Goal: Task Accomplishment & Management: Manage account settings

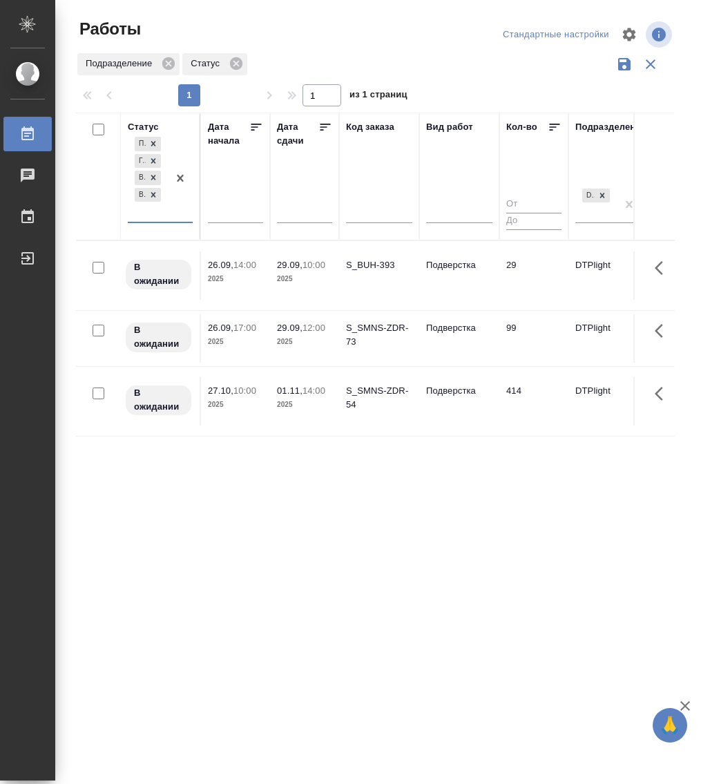
select select "8"
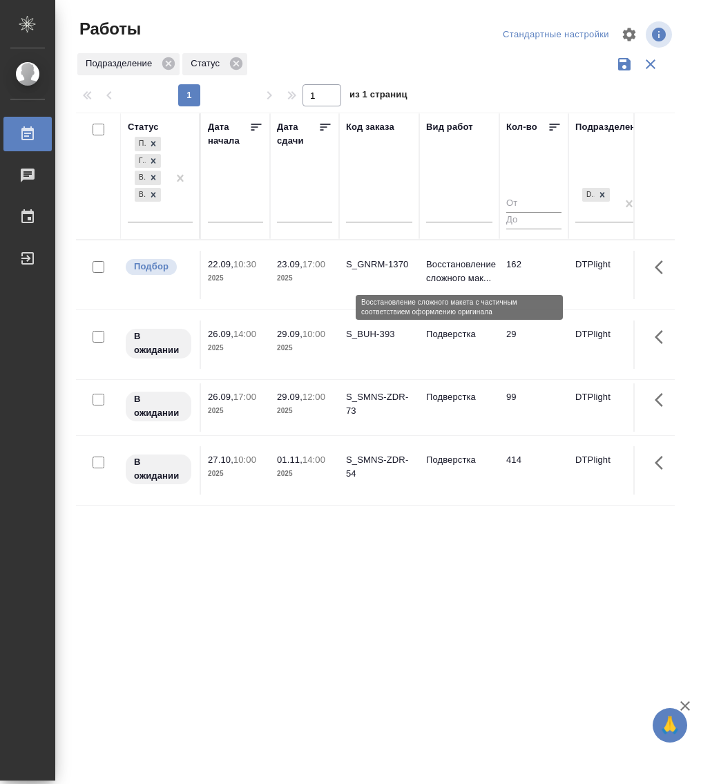
click at [462, 267] on p "Восстановление сложного мак..." at bounding box center [459, 272] width 66 height 28
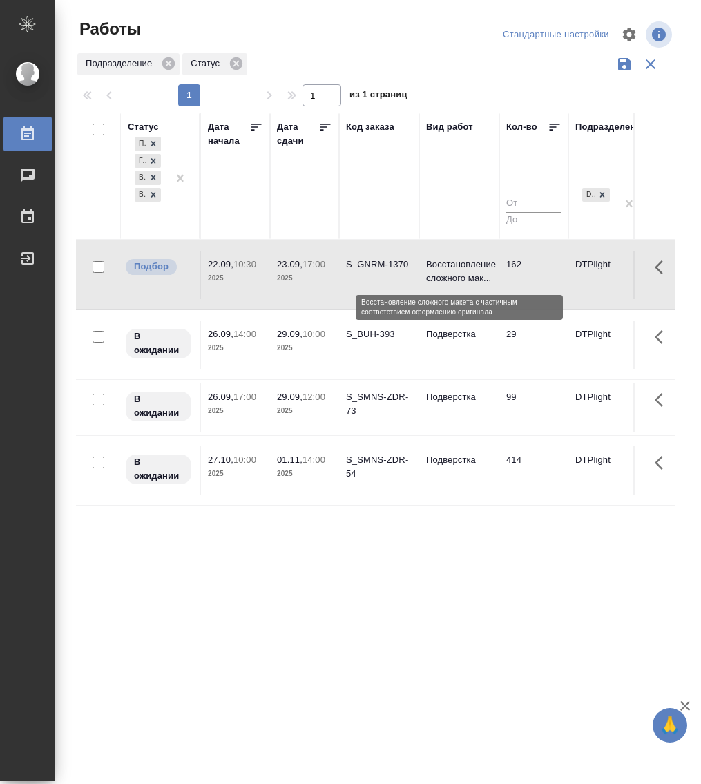
click at [462, 267] on p "Восстановление сложного мак..." at bounding box center [459, 272] width 66 height 28
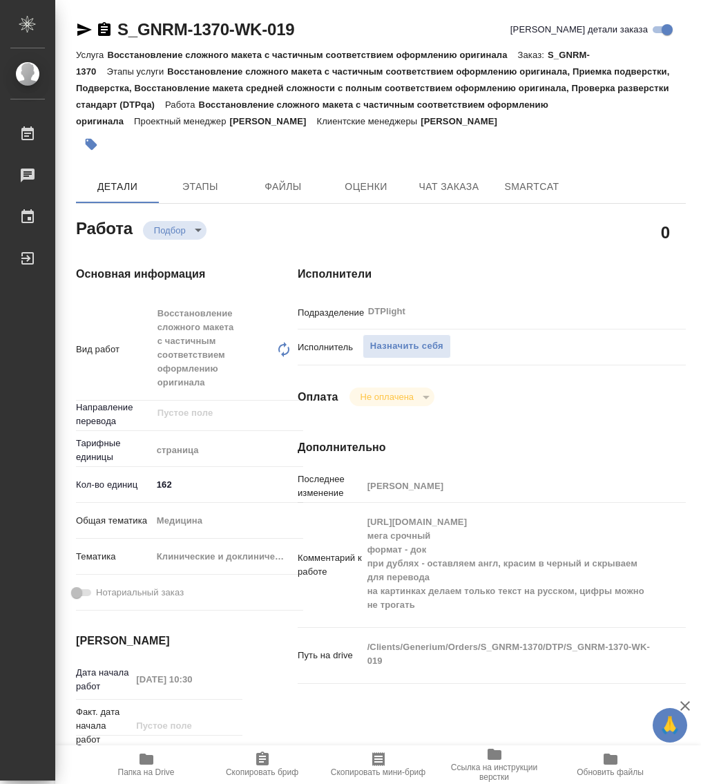
type textarea "x"
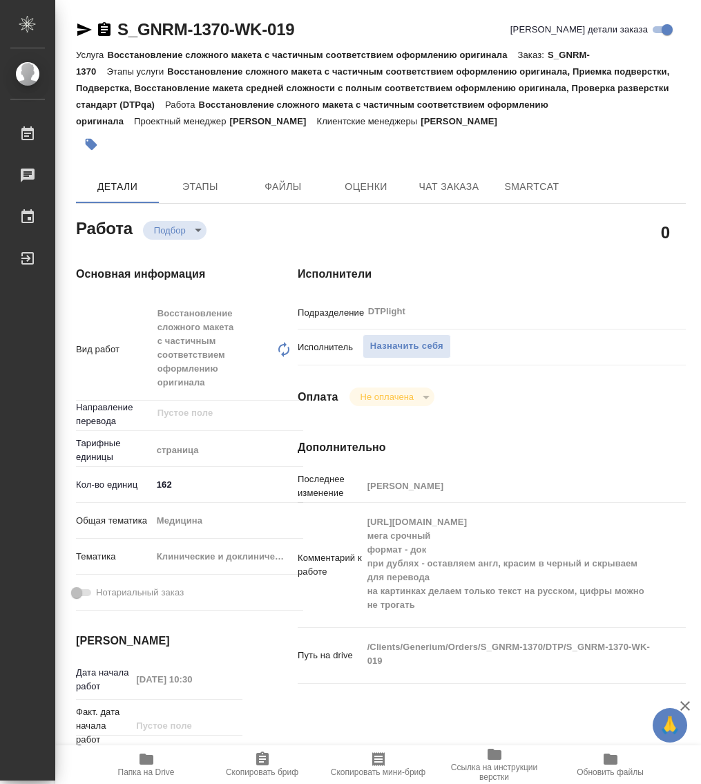
type textarea "x"
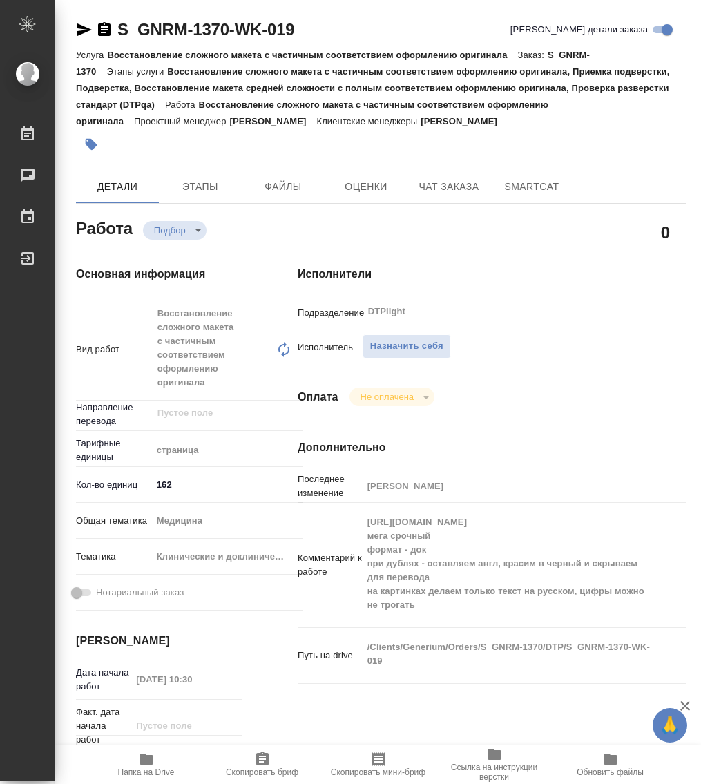
type textarea "x"
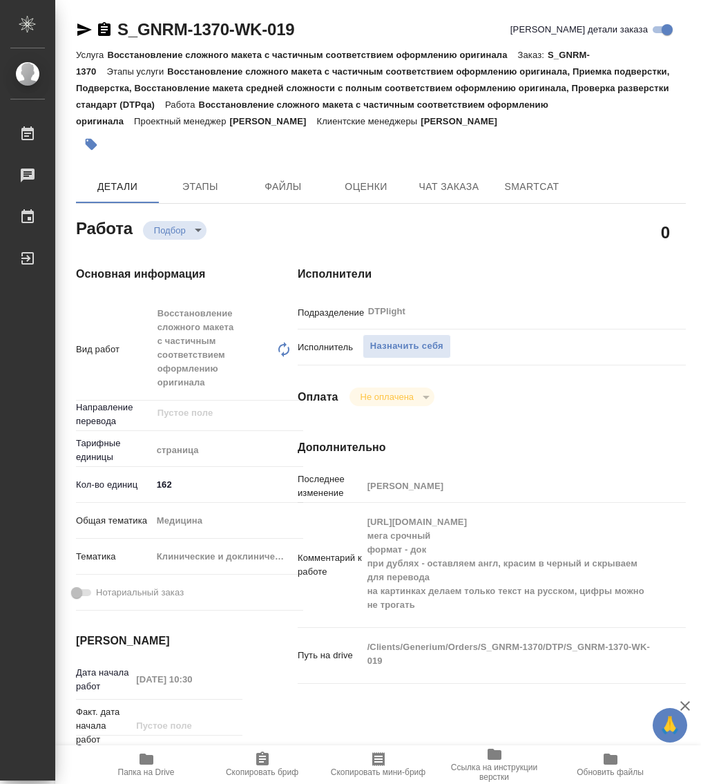
type textarea "x"
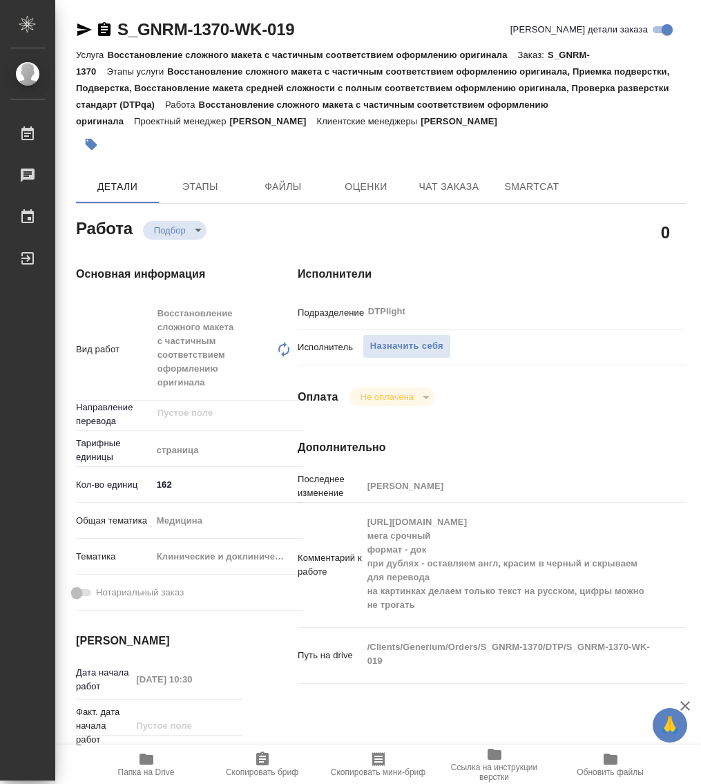
type textarea "x"
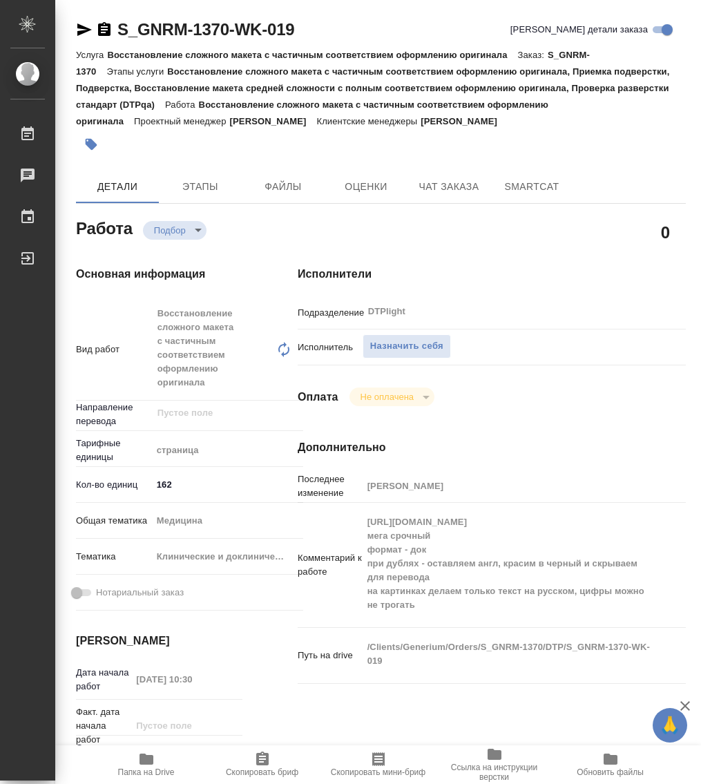
type textarea "x"
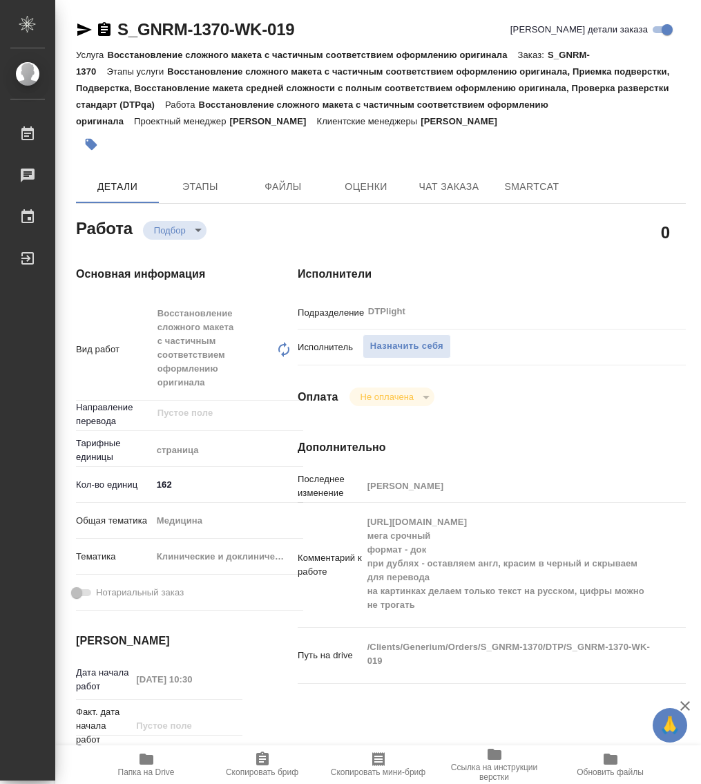
type textarea "x"
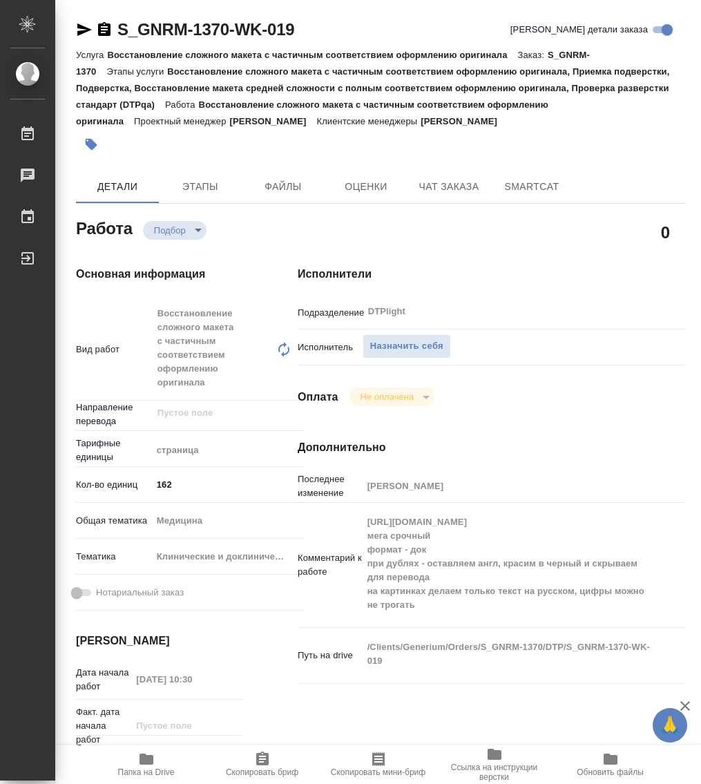
type textarea "x"
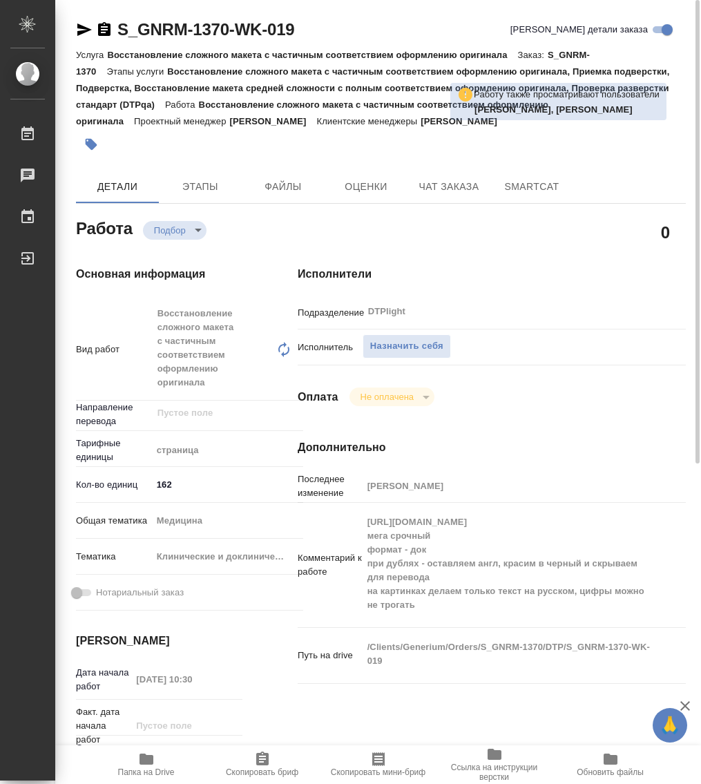
type textarea "x"
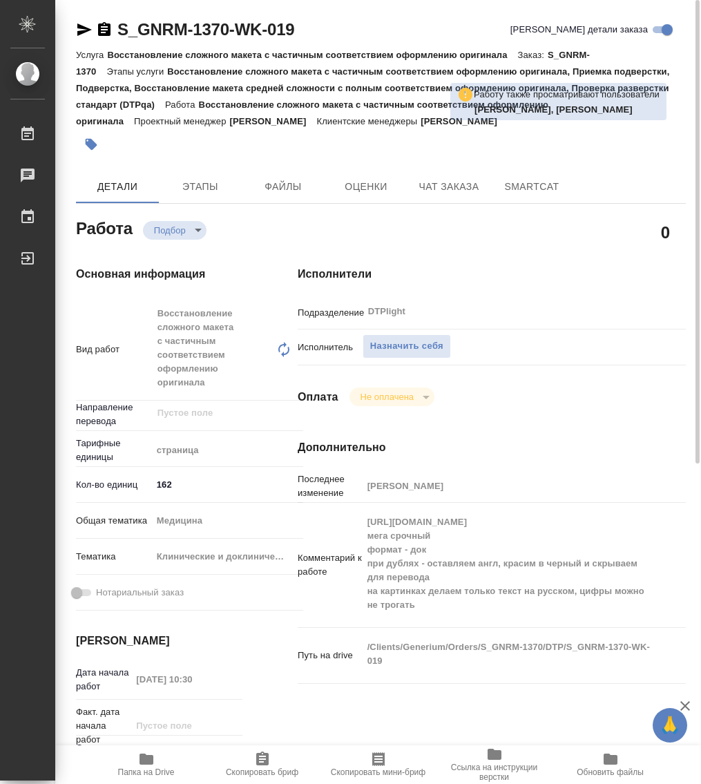
type textarea "x"
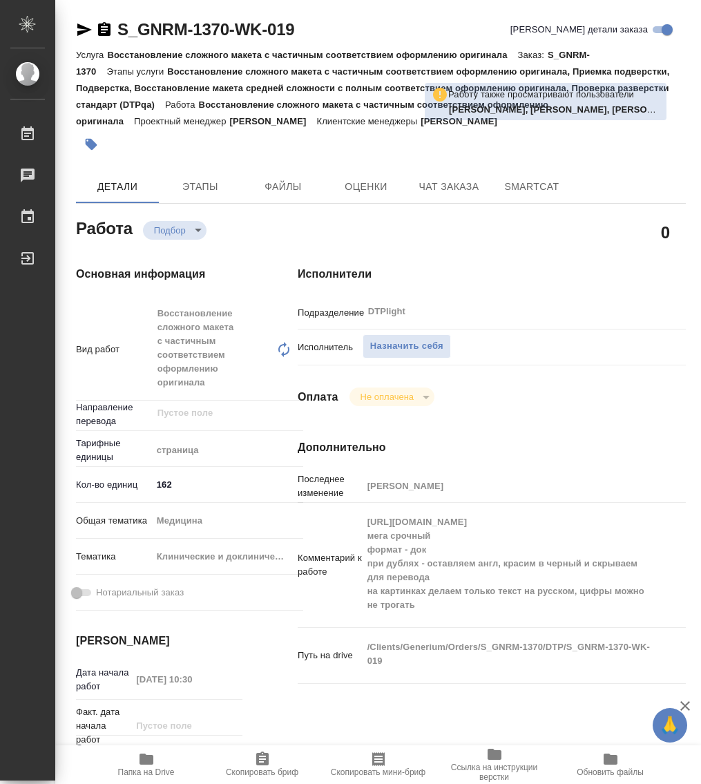
type textarea "x"
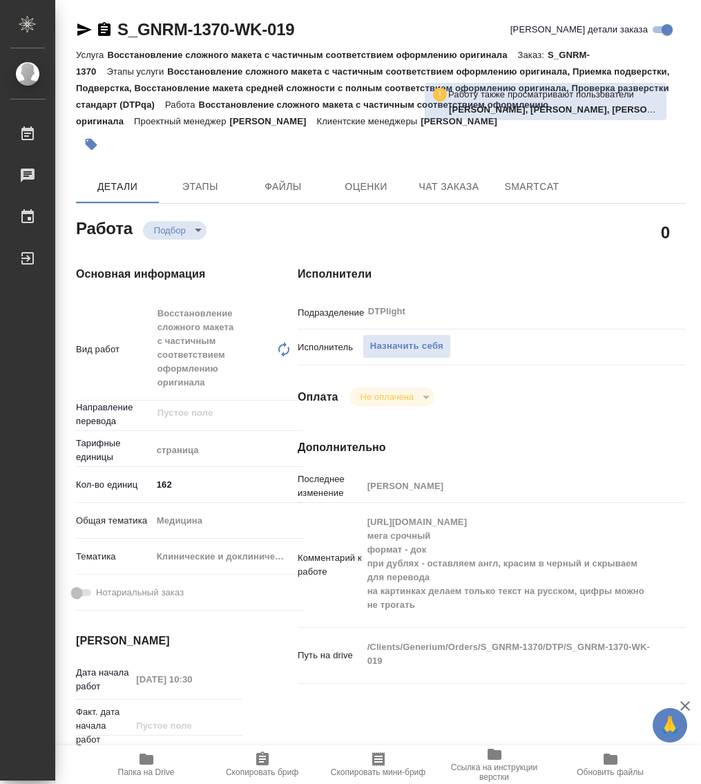
type textarea "x"
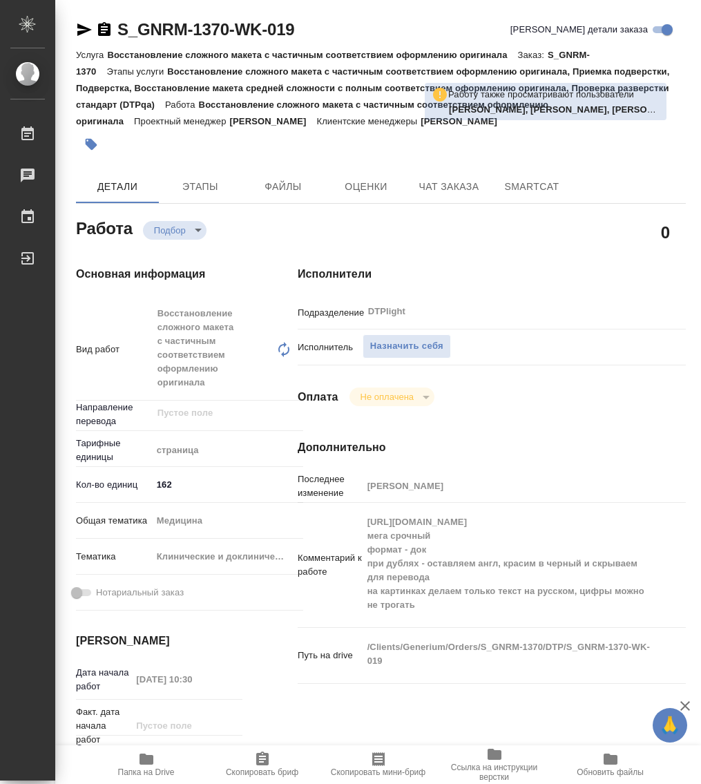
type textarea "x"
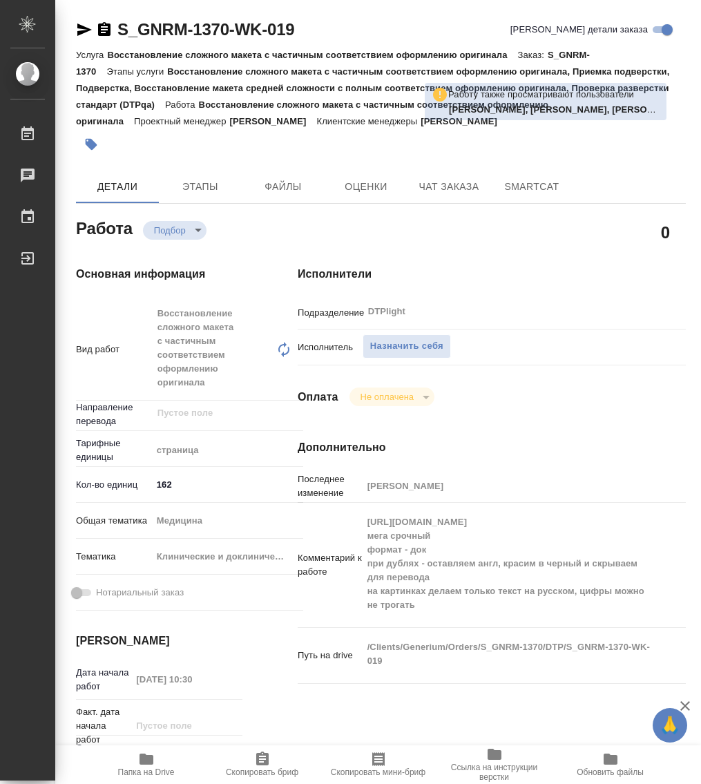
type textarea "x"
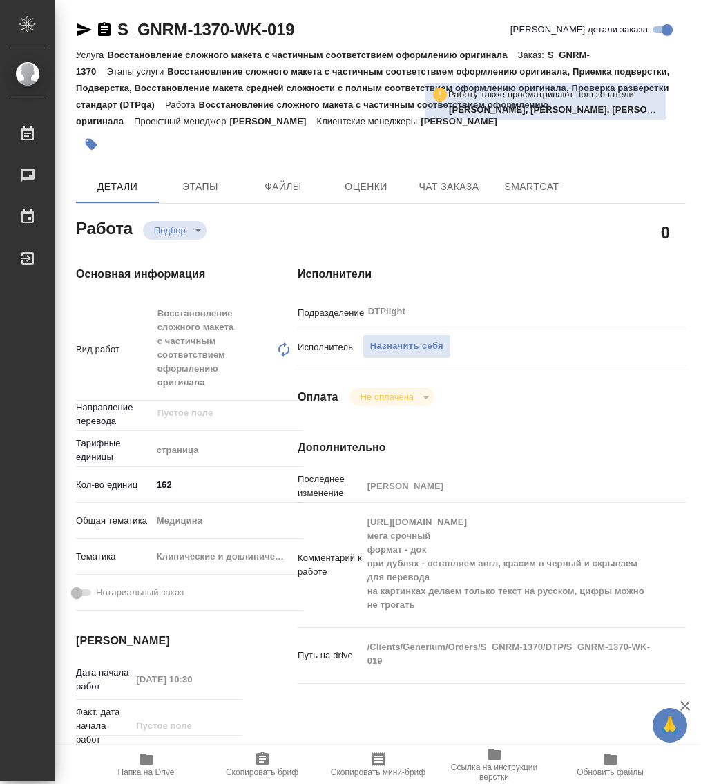
type textarea "x"
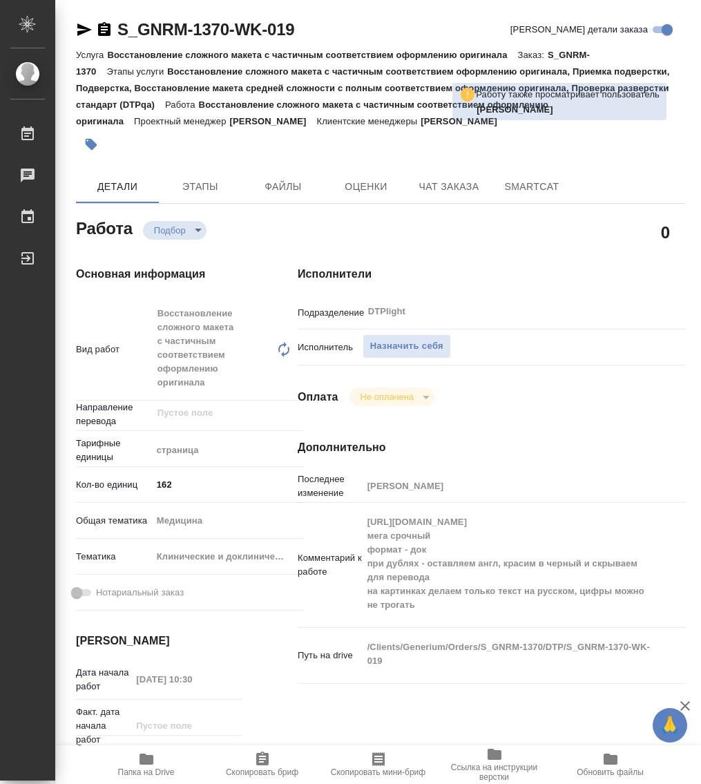
type textarea "x"
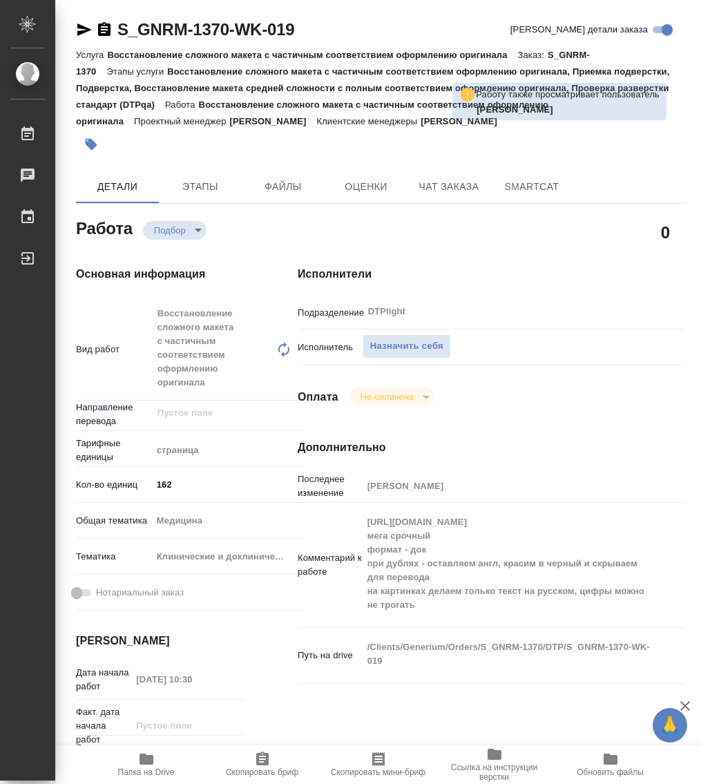
type textarea "x"
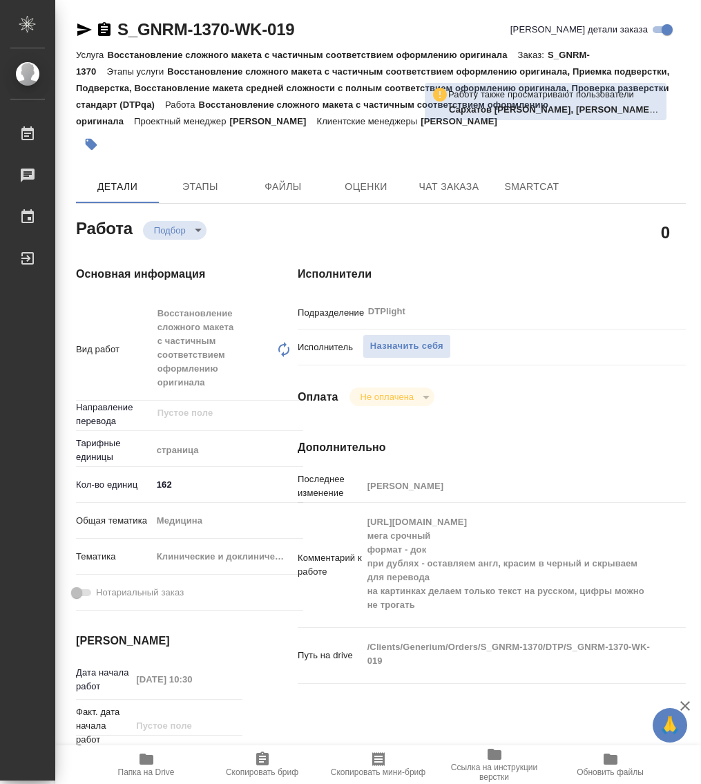
type textarea "x"
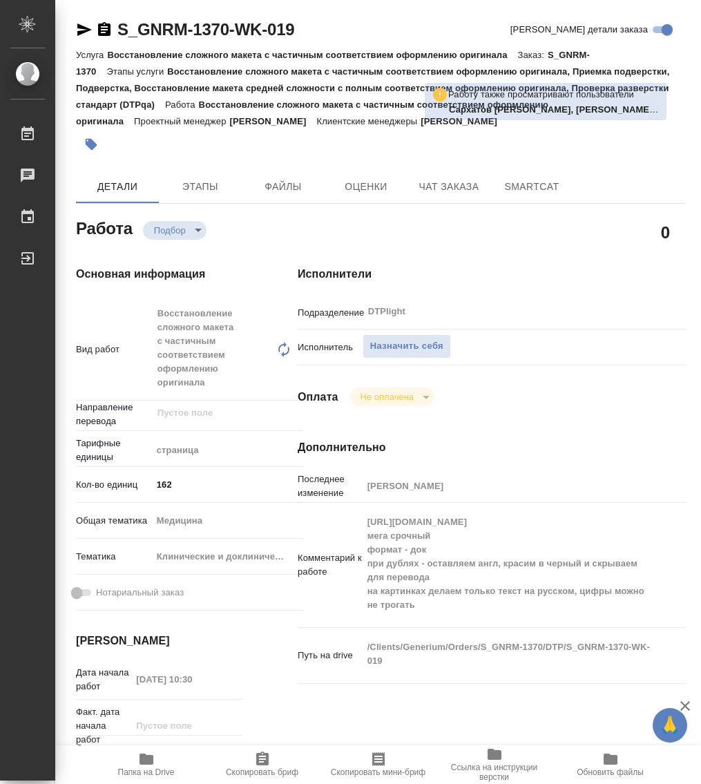
type textarea "x"
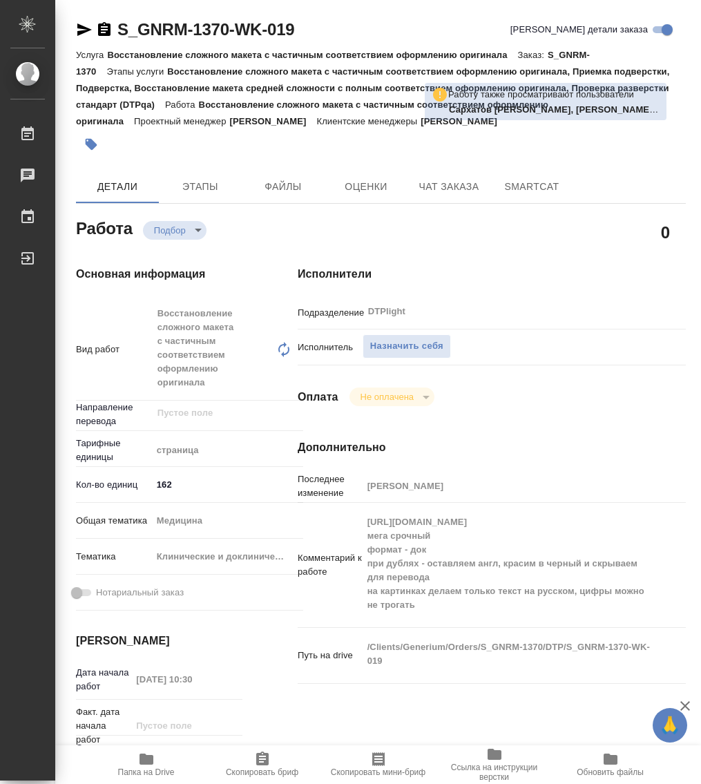
type textarea "x"
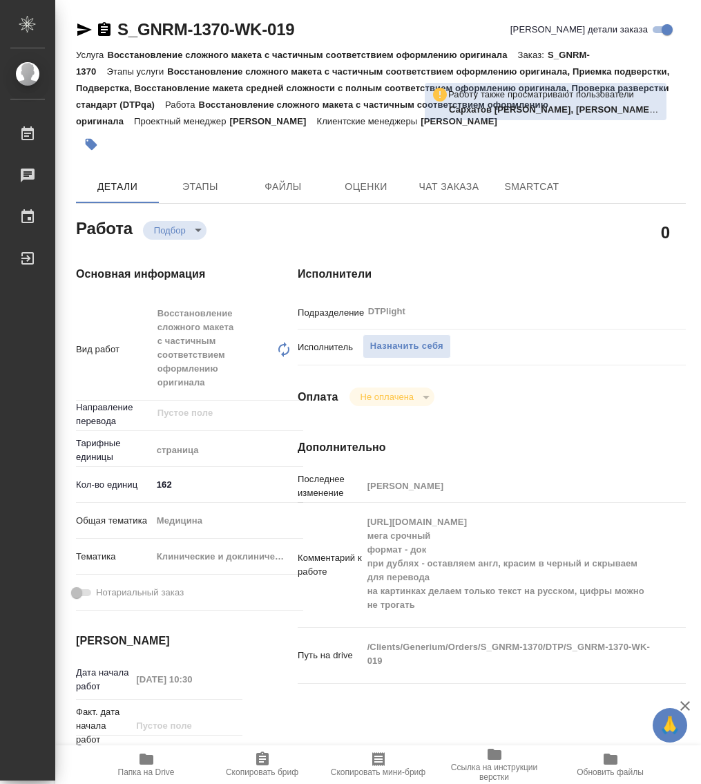
type textarea "x"
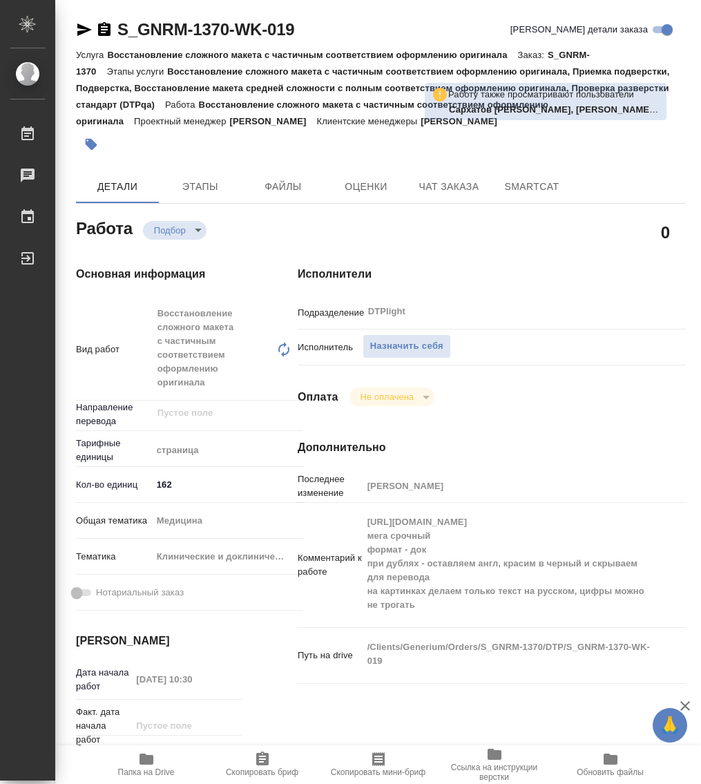
type textarea "x"
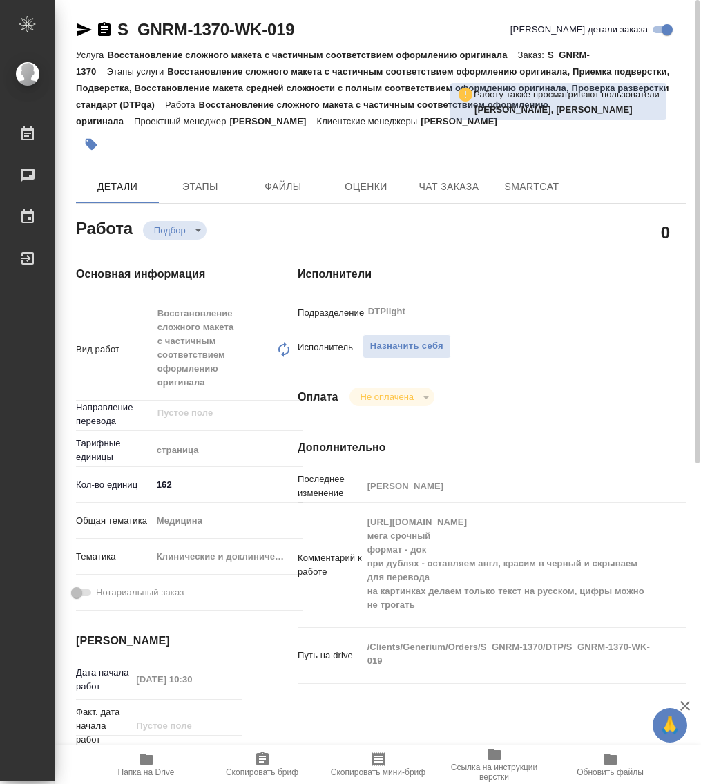
type textarea "x"
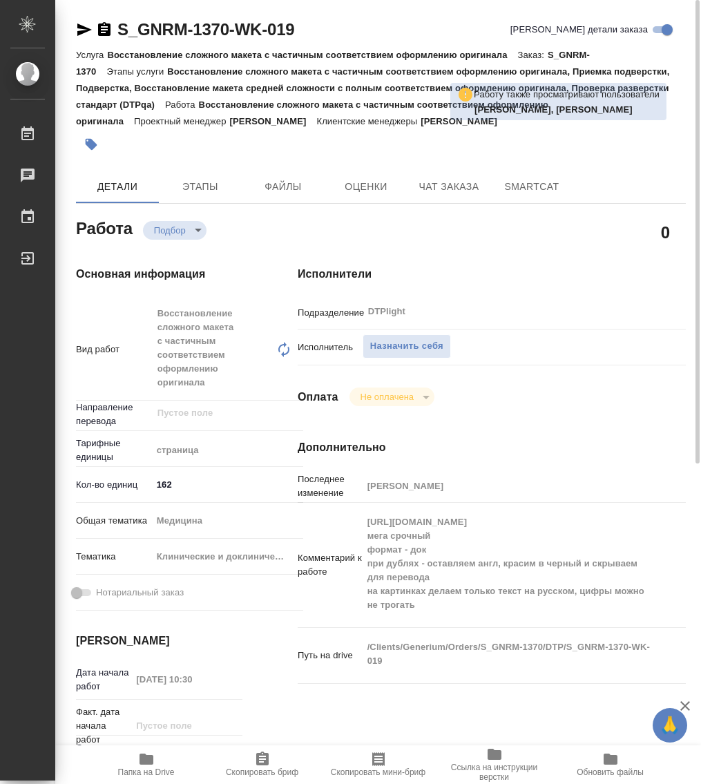
type textarea "x"
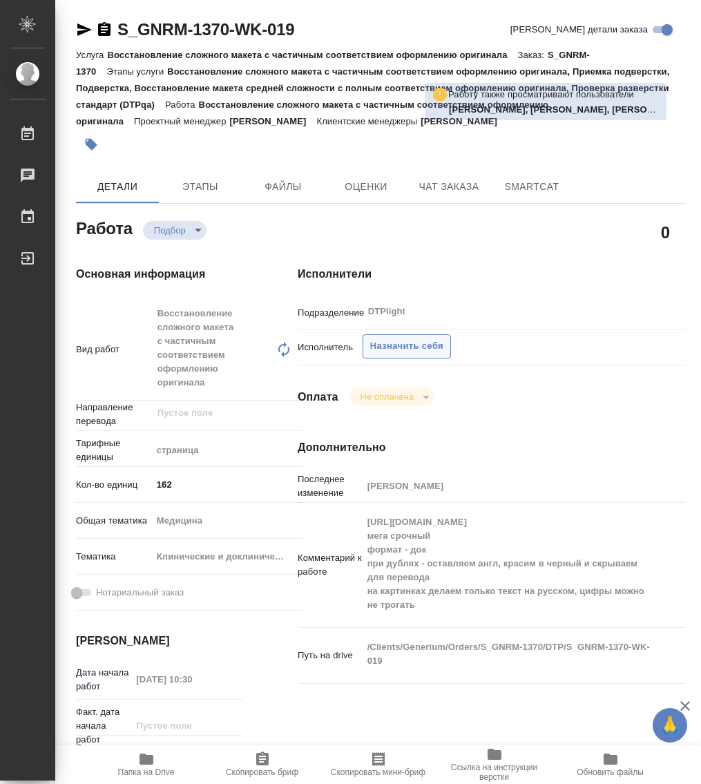
click at [389, 346] on span "Назначить себя" at bounding box center [406, 346] width 73 height 16
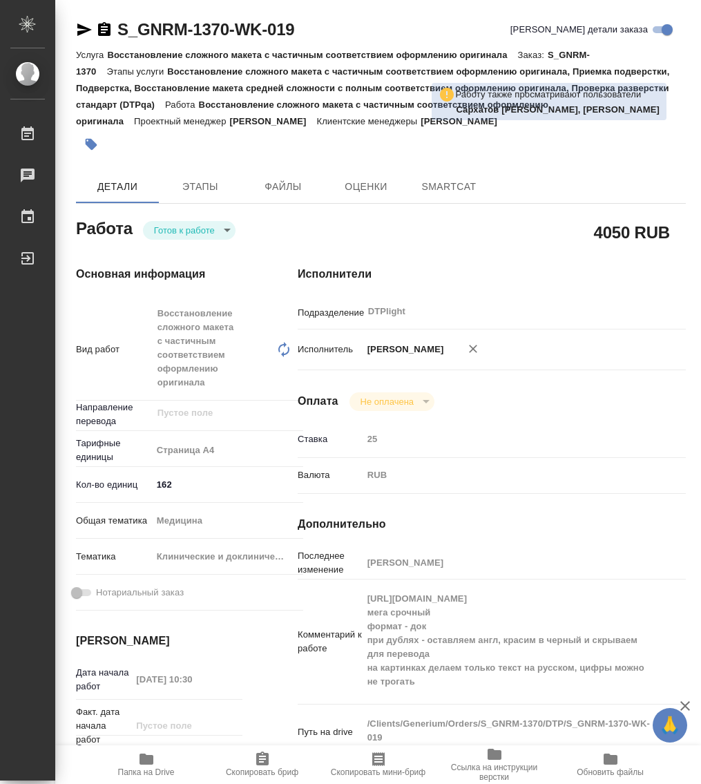
type textarea "x"
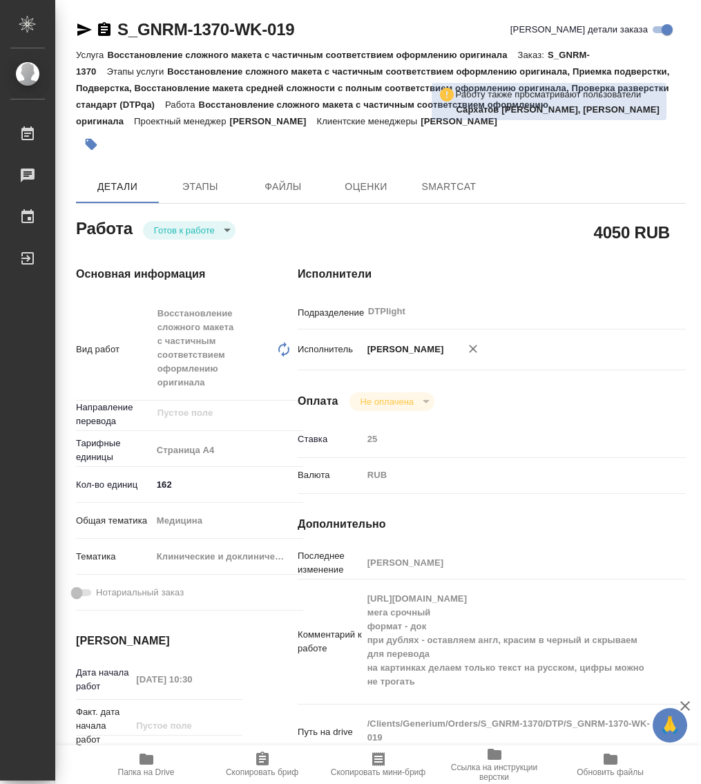
type textarea "x"
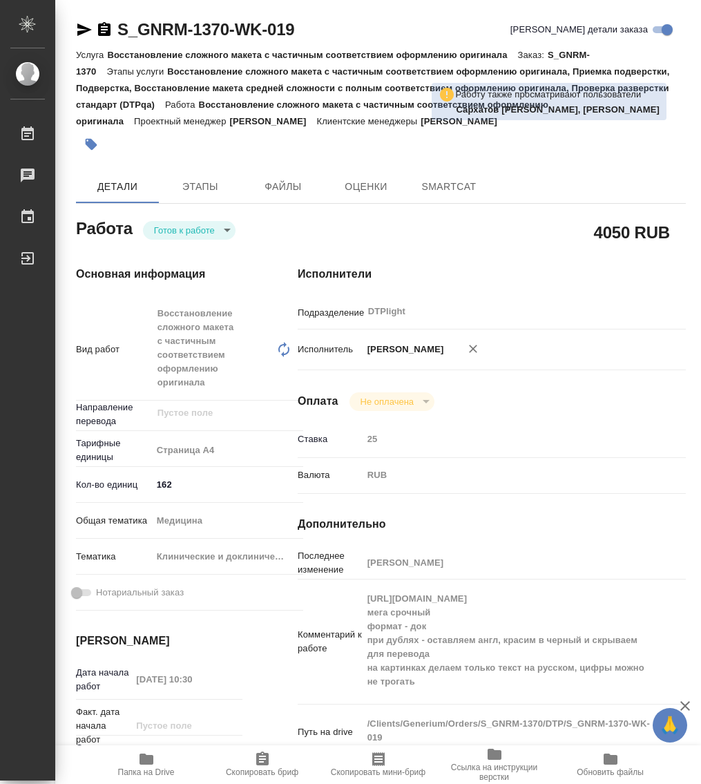
type textarea "x"
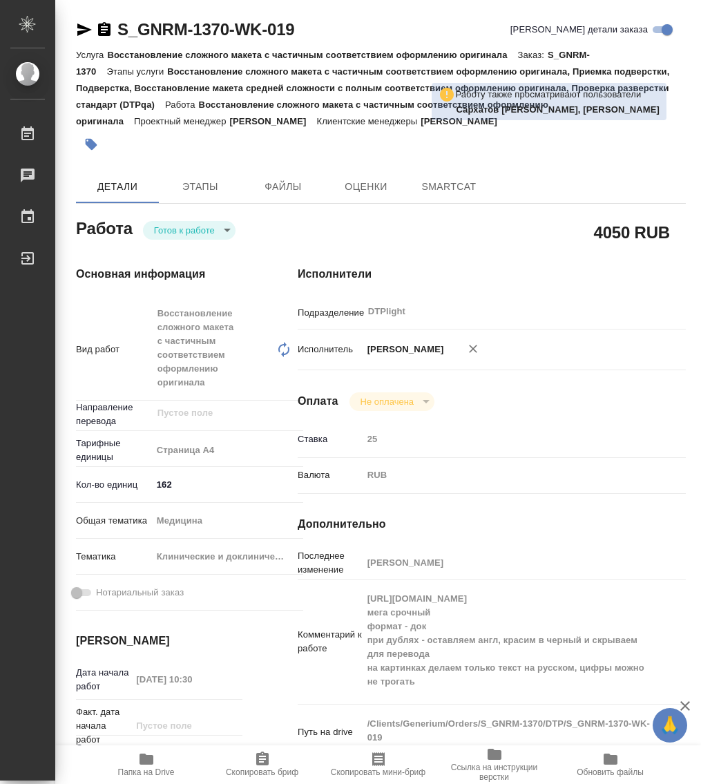
type textarea "x"
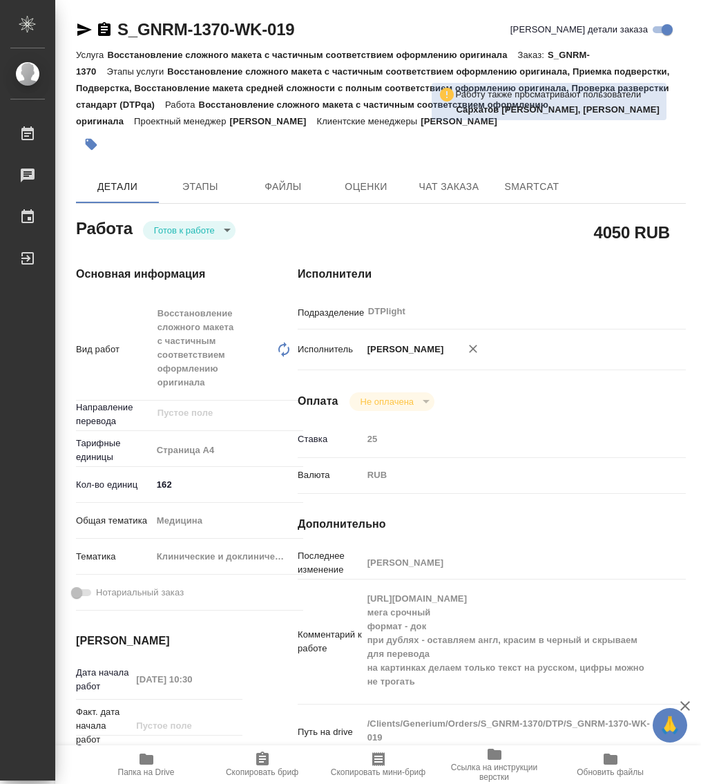
type textarea "x"
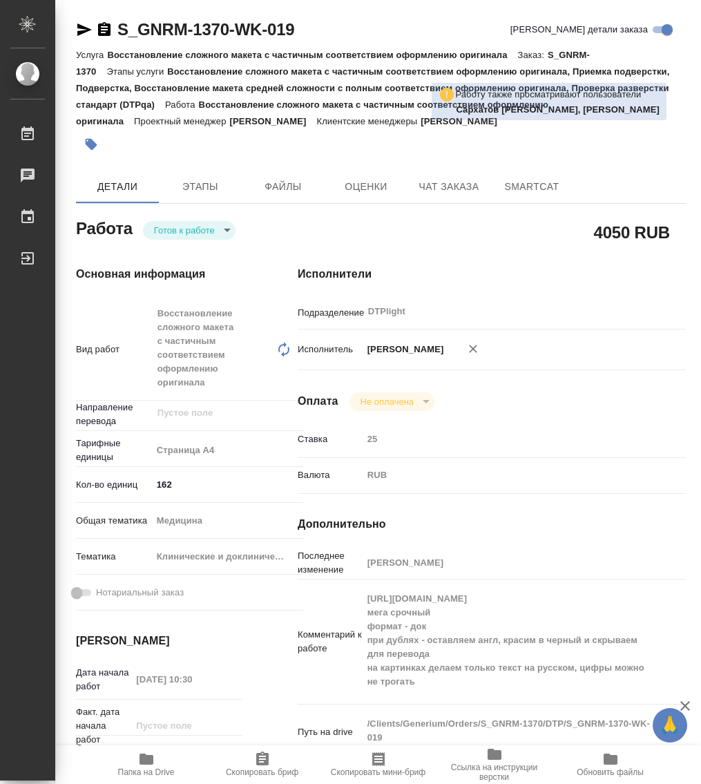
click at [189, 223] on body "🙏 .cls-1 fill:#fff; AWATERA Работы Чаты График Выйти S_GNRM-1370-WK-019 Кратко …" at bounding box center [350, 392] width 701 height 784
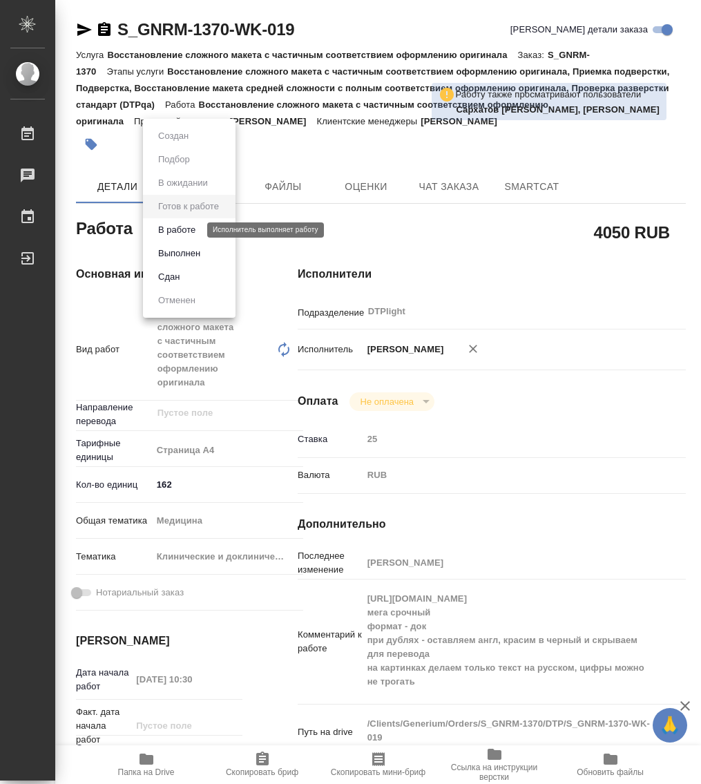
type textarea "x"
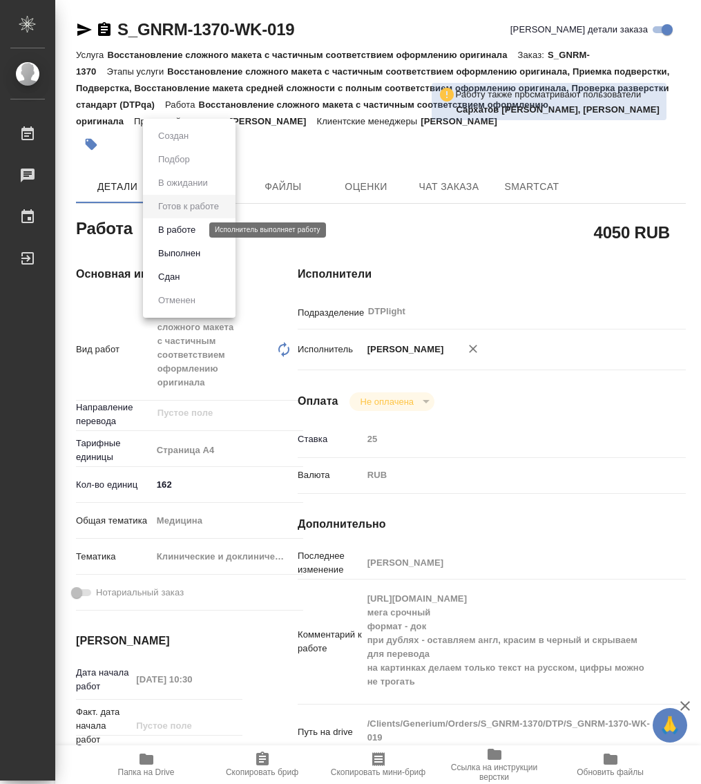
click at [189, 232] on button "В работе" at bounding box center [177, 229] width 46 height 15
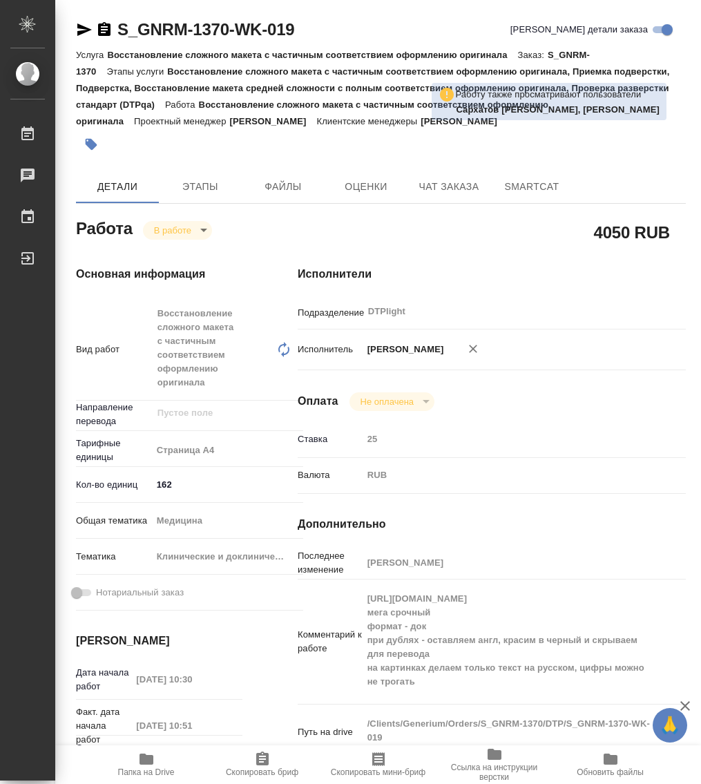
type textarea "x"
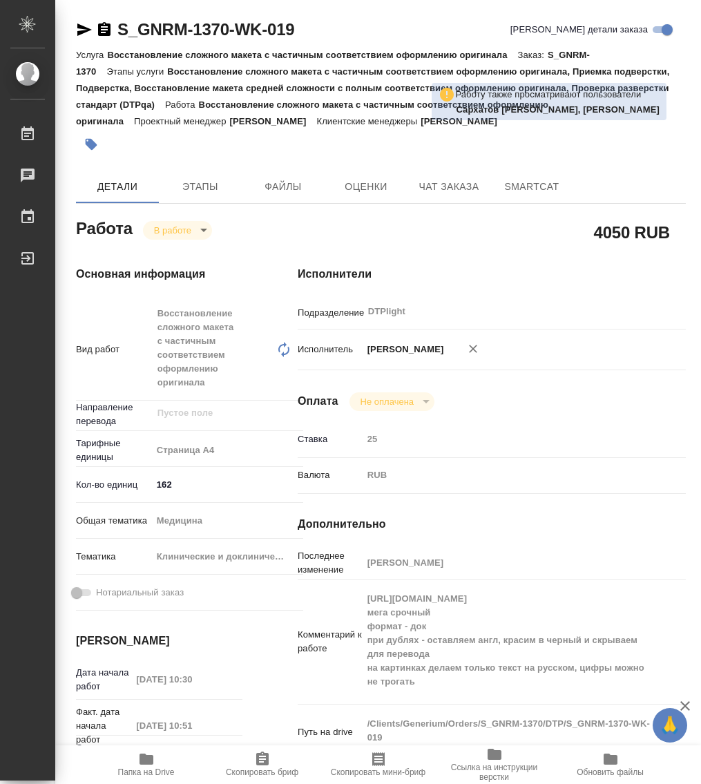
type textarea "x"
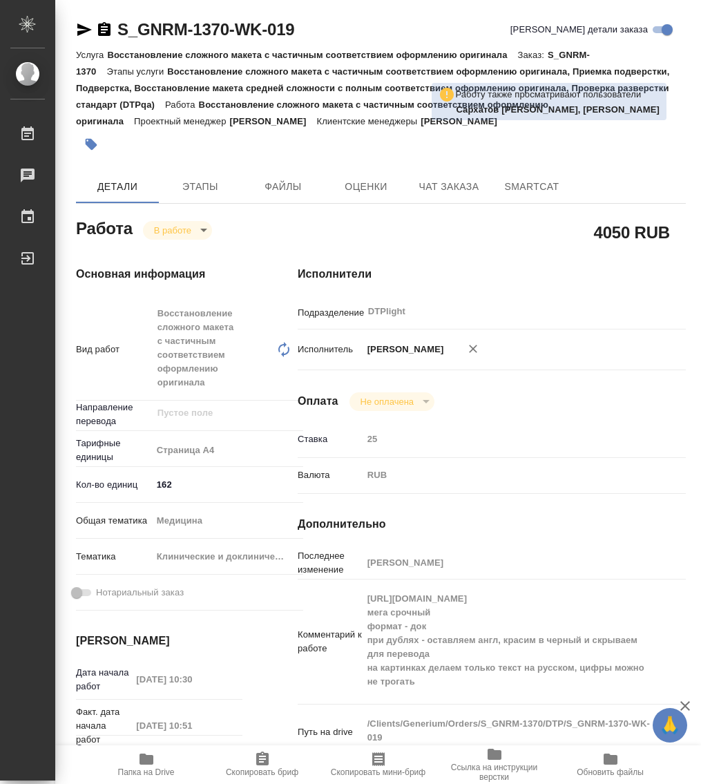
type textarea "x"
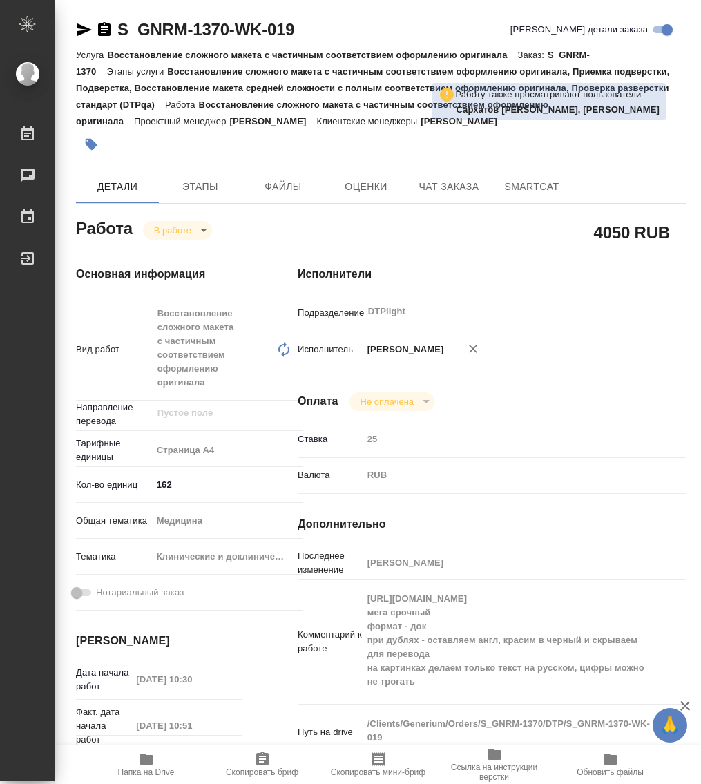
type textarea "x"
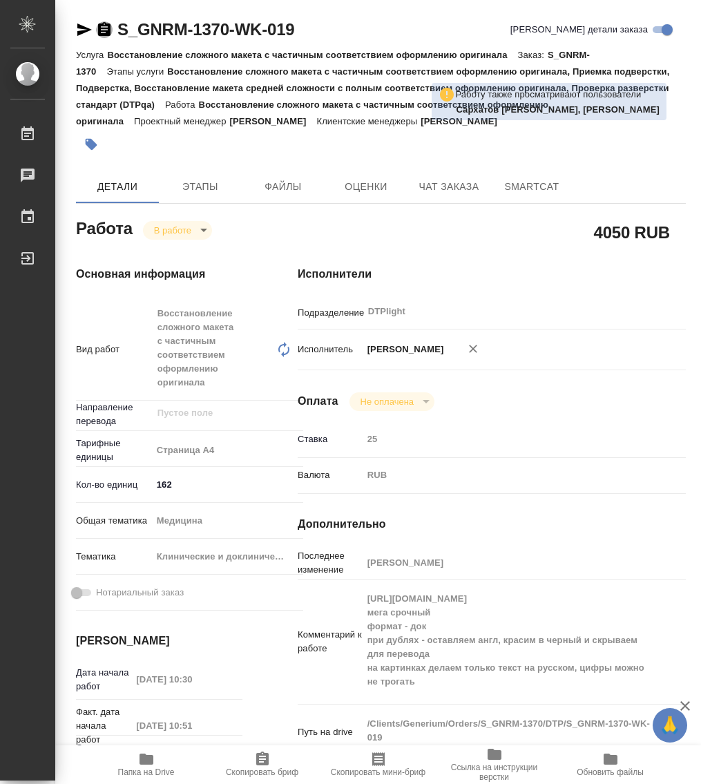
click at [106, 26] on icon "button" at bounding box center [104, 29] width 17 height 17
